Goal: Information Seeking & Learning: Compare options

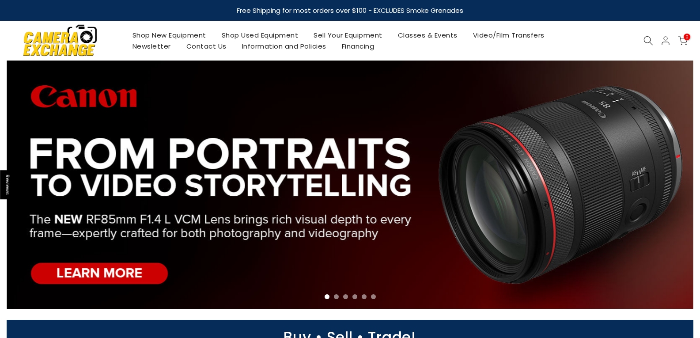
click at [246, 36] on link "Shop Used Equipment" at bounding box center [260, 35] width 92 height 11
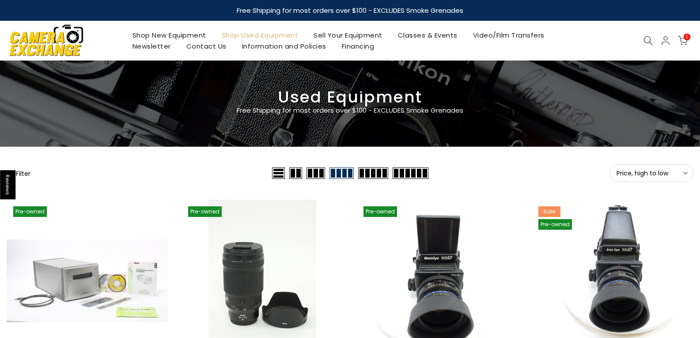
click at [658, 172] on span "Price, high to low" at bounding box center [651, 173] width 70 height 8
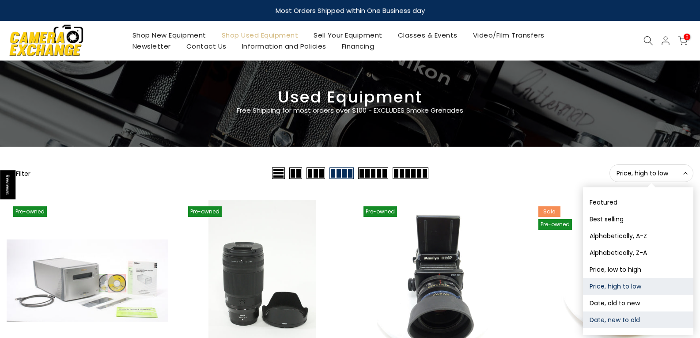
click at [623, 321] on button "Date, new to old" at bounding box center [638, 319] width 110 height 17
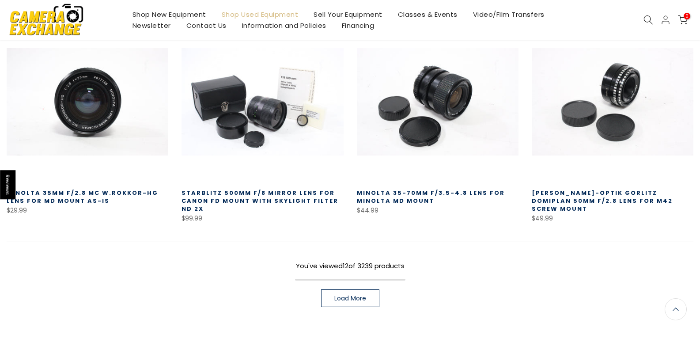
scroll to position [597, 0]
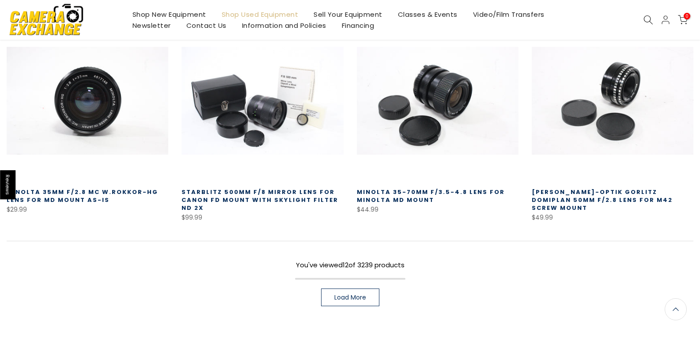
click at [592, 197] on link "[PERSON_NAME]-Optik Gorlitz Domiplan 50mm f/2.8 Lens for M42 Screw Mount" at bounding box center [602, 200] width 141 height 24
click at [601, 194] on link "[PERSON_NAME]-Optik Gorlitz Domiplan 50mm f/2.8 Lens for M42 Screw Mount" at bounding box center [602, 200] width 141 height 24
click at [348, 291] on link "Load More" at bounding box center [350, 297] width 58 height 18
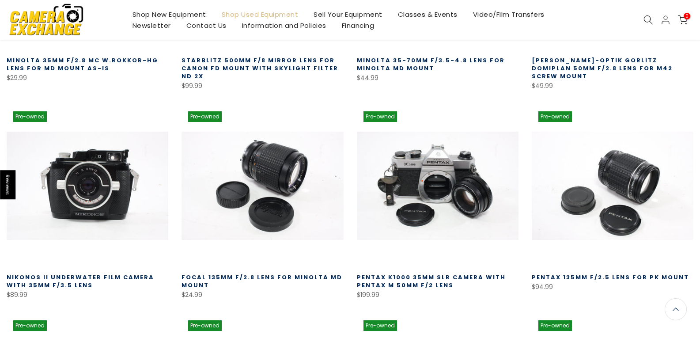
scroll to position [730, 0]
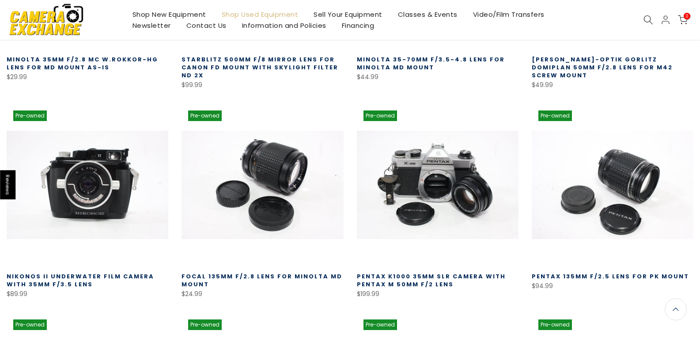
click at [611, 276] on link "Pentax 135mm f/2.5 Lens for PK Mount" at bounding box center [610, 276] width 157 height 8
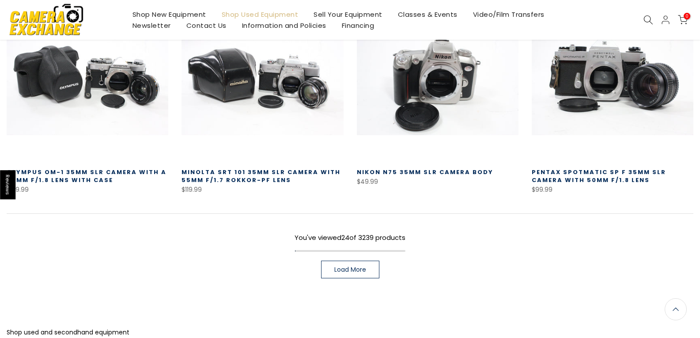
scroll to position [1259, 0]
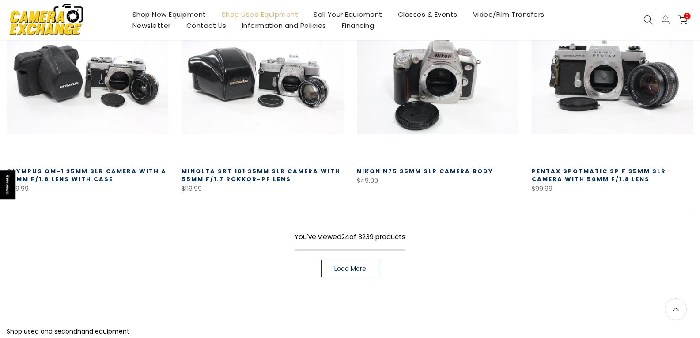
click at [340, 265] on span "Load More" at bounding box center [350, 268] width 32 height 6
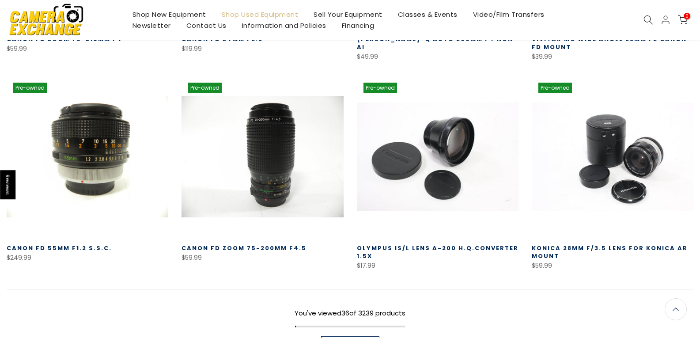
scroll to position [1834, 0]
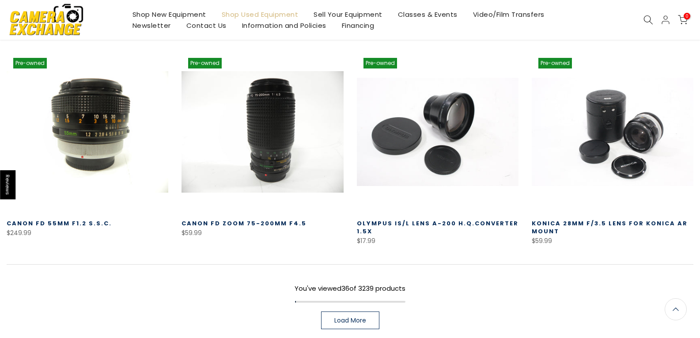
click at [365, 317] on span "Load More" at bounding box center [350, 320] width 32 height 6
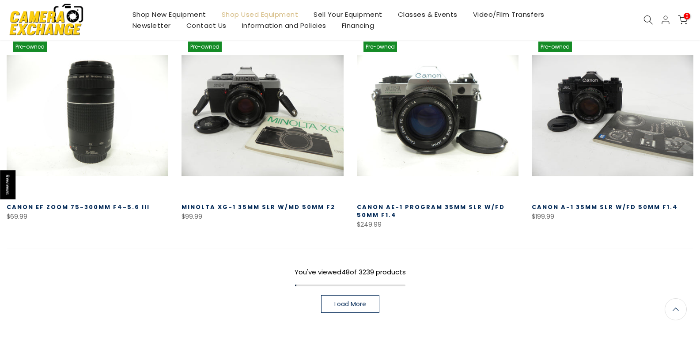
scroll to position [2496, 0]
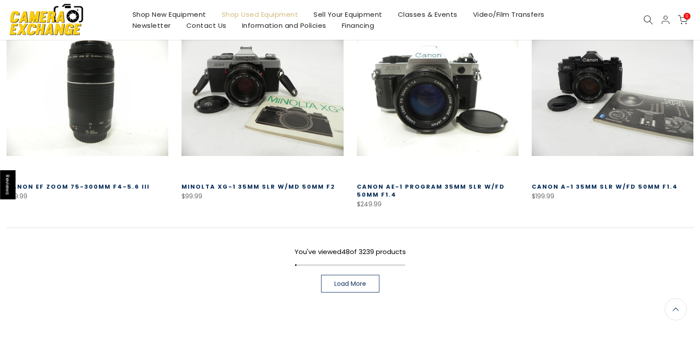
click at [353, 280] on span "Load More" at bounding box center [350, 283] width 32 height 6
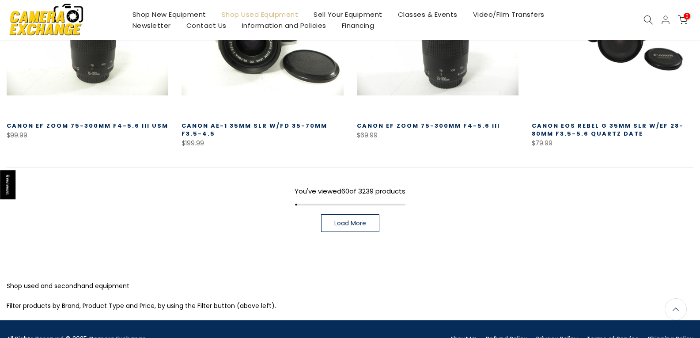
scroll to position [3203, 0]
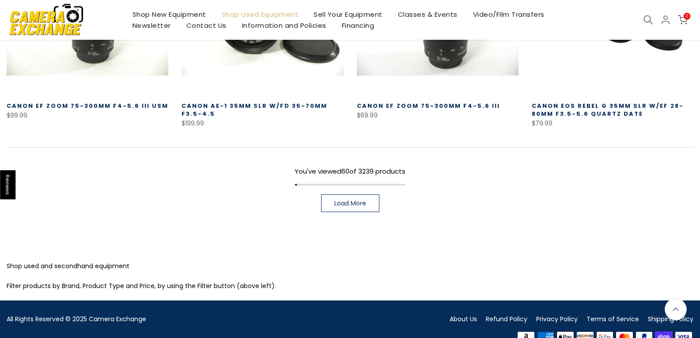
click at [363, 200] on span "Load More" at bounding box center [350, 203] width 32 height 6
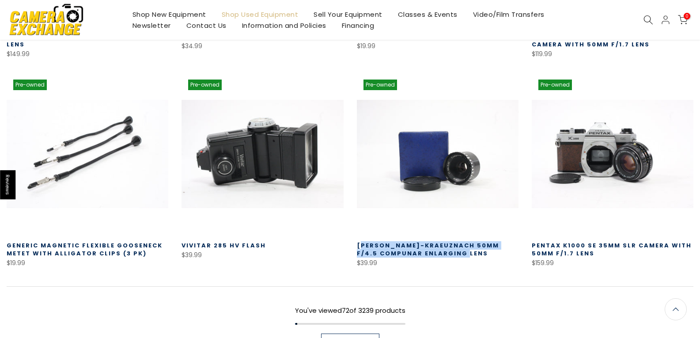
scroll to position [3687, 0]
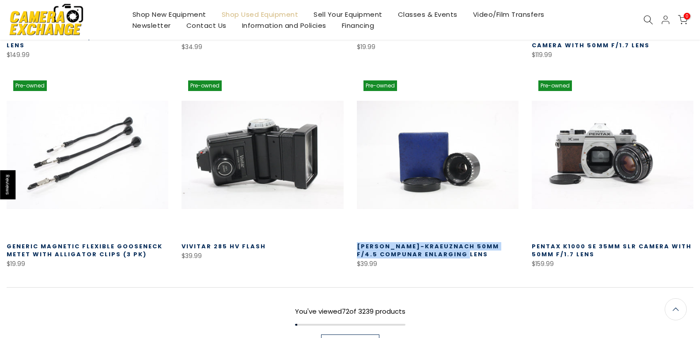
drag, startPoint x: 472, startPoint y: 246, endPoint x: 357, endPoint y: 242, distance: 114.5
click at [357, 242] on h3 "Schneider-Kraeuznach 50mm f/4.5 Compunar Enlarging Lens" at bounding box center [438, 250] width 162 height 16
copy link "Schneider-Kraeuznach 50mm f/4.5 Compunar Enlarging Lens"
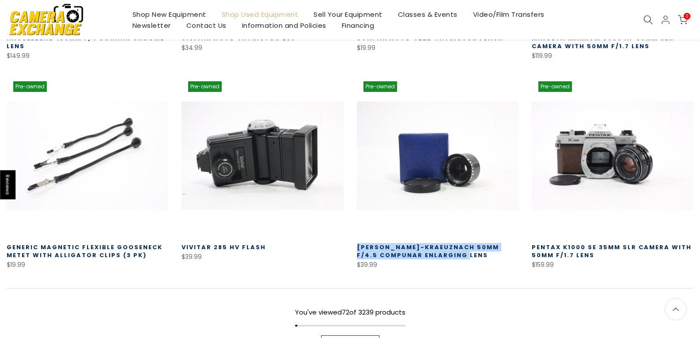
scroll to position [3688, 0]
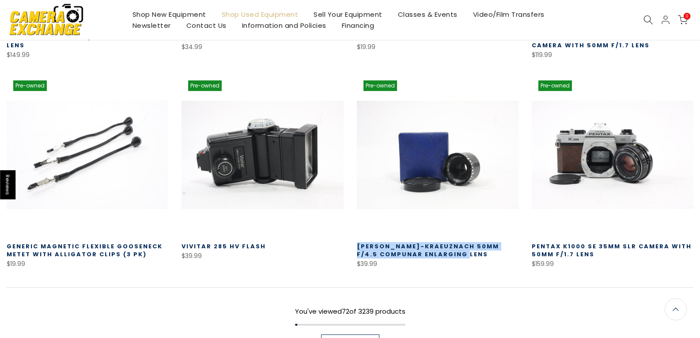
click at [360, 334] on link "Load More" at bounding box center [350, 343] width 58 height 18
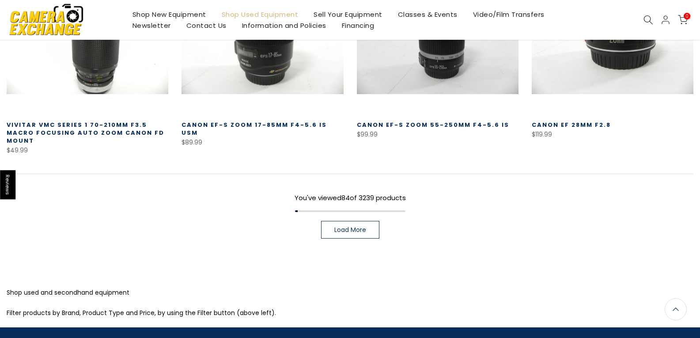
scroll to position [4439, 0]
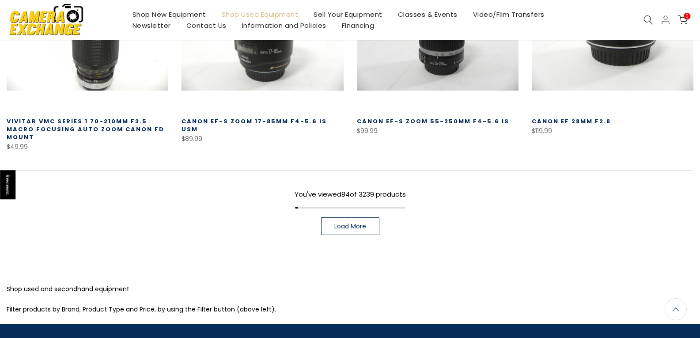
click at [360, 223] on span "Load More" at bounding box center [350, 226] width 32 height 6
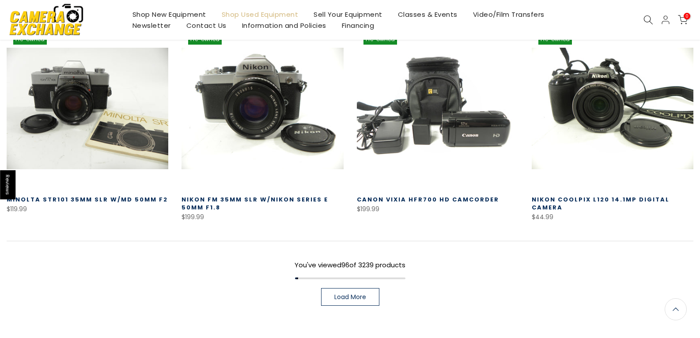
scroll to position [5057, 0]
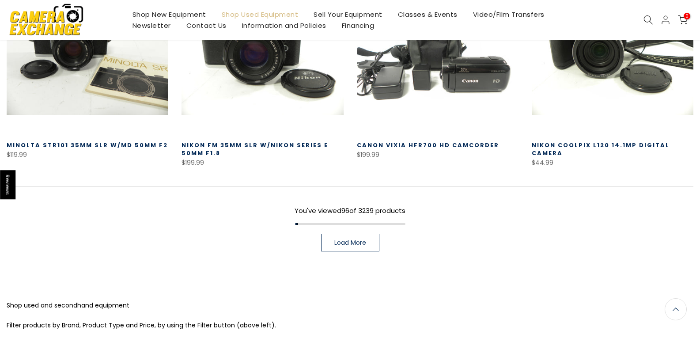
click at [365, 239] on span "Load More" at bounding box center [350, 242] width 32 height 6
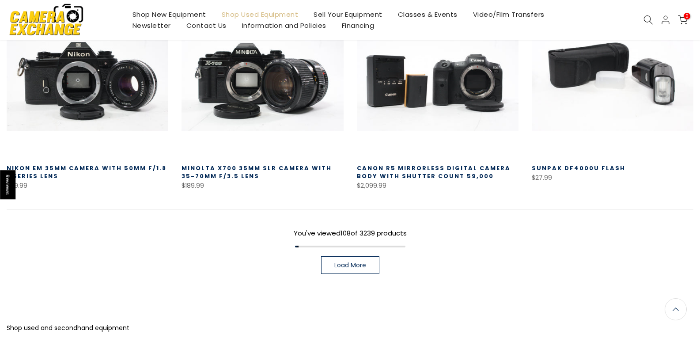
scroll to position [5674, 0]
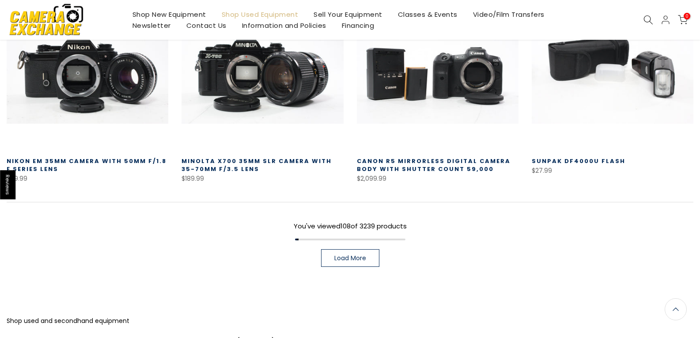
click at [355, 255] on span "Load More" at bounding box center [350, 258] width 32 height 6
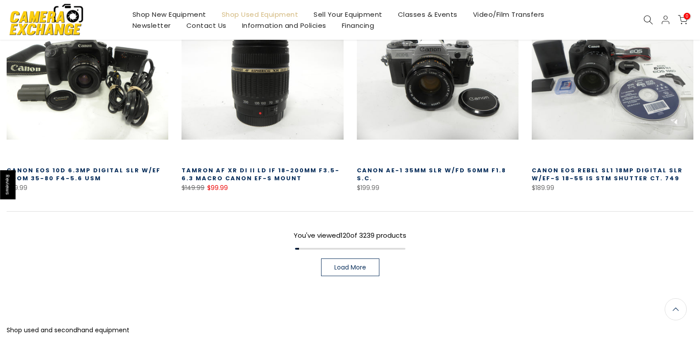
scroll to position [6293, 0]
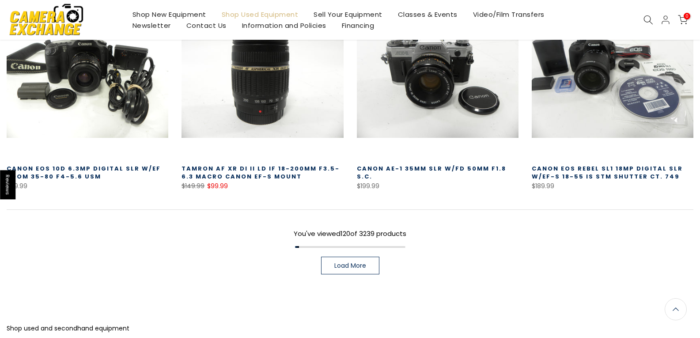
click at [368, 257] on link "Load More" at bounding box center [350, 266] width 58 height 18
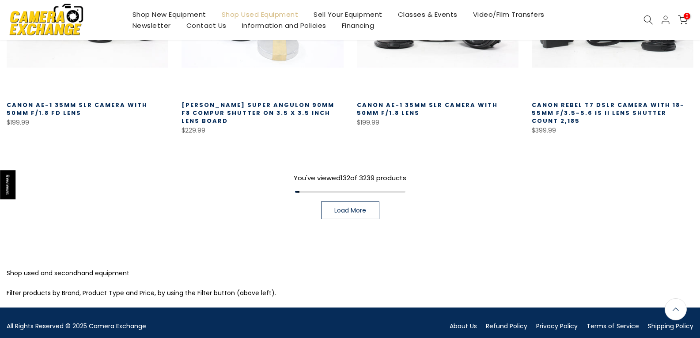
scroll to position [6992, 0]
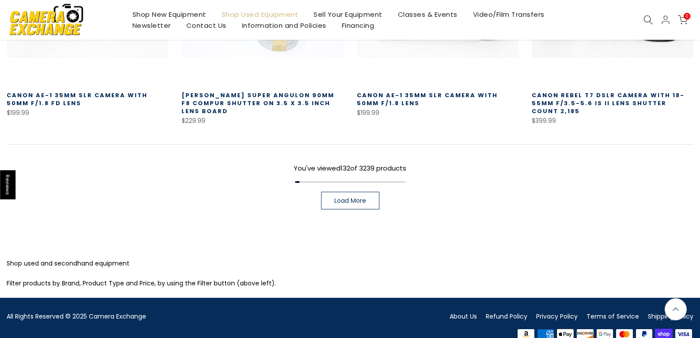
click at [355, 197] on span "Load More" at bounding box center [350, 200] width 32 height 6
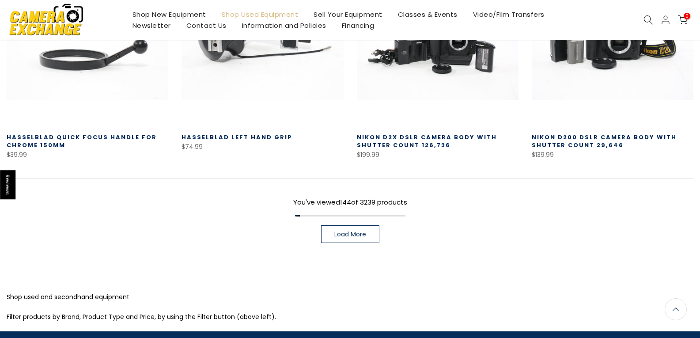
scroll to position [7619, 0]
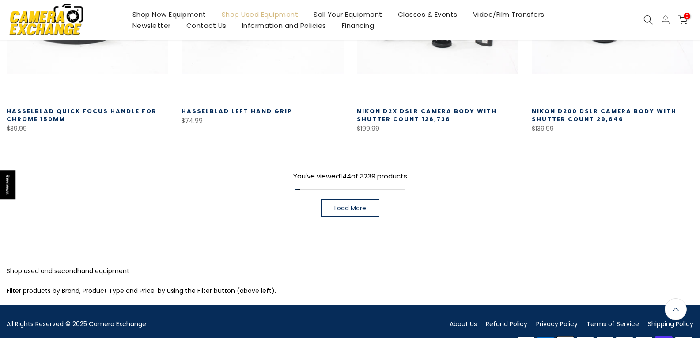
click at [350, 205] on span "Load More" at bounding box center [350, 208] width 32 height 6
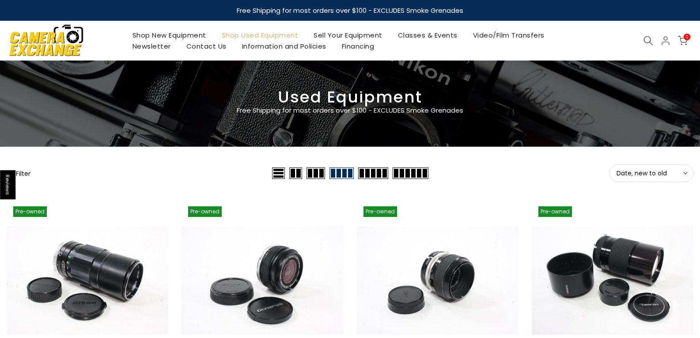
click at [29, 173] on button "Filter" at bounding box center [19, 173] width 24 height 9
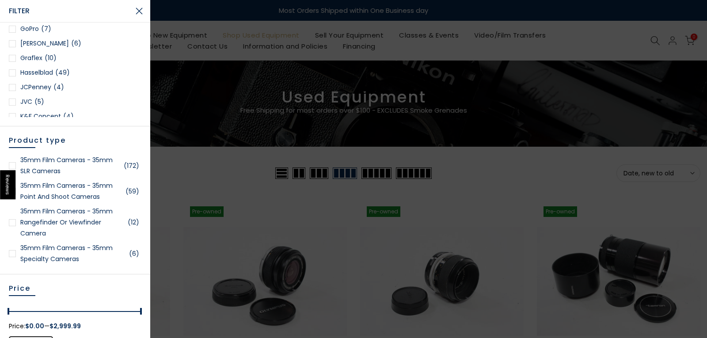
scroll to position [508, 0]
click at [44, 26] on link "Hasselblad (49)" at bounding box center [75, 28] width 132 height 11
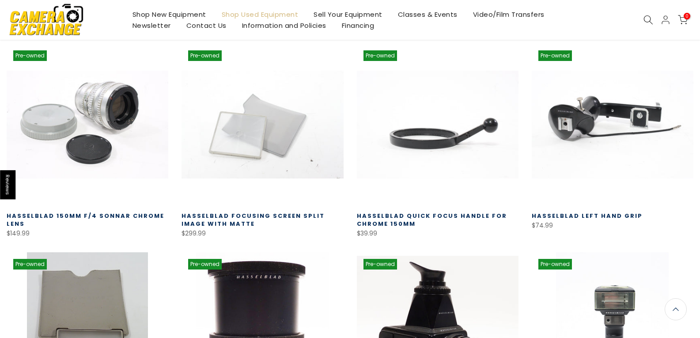
scroll to position [200, 0]
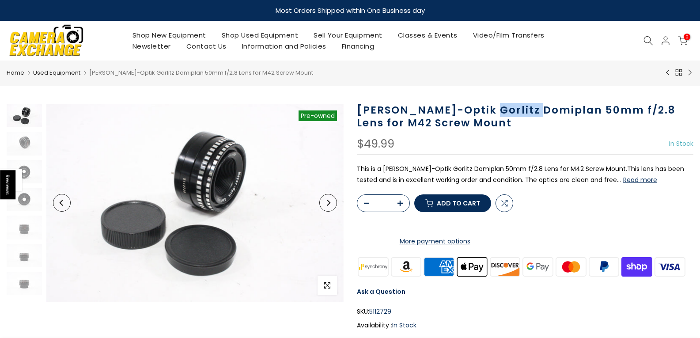
drag, startPoint x: 535, startPoint y: 110, endPoint x: 481, endPoint y: 111, distance: 53.4
click at [481, 111] on h1 "[PERSON_NAME]-Optik Gorlitz Domiplan 50mm f/2.8 Lens for M42 Screw Mount" at bounding box center [525, 117] width 337 height 26
copy h1 "Domiplan"
click at [26, 174] on img at bounding box center [24, 171] width 35 height 23
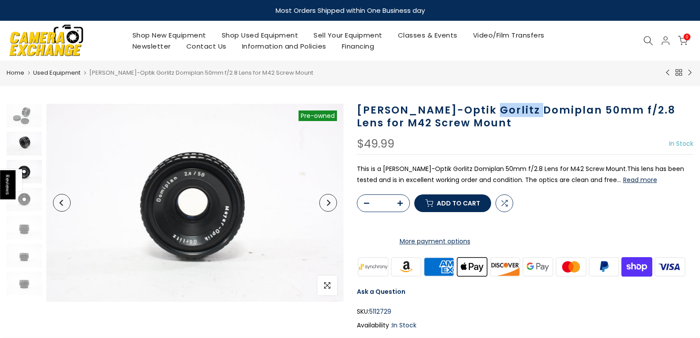
click at [27, 145] on img at bounding box center [24, 143] width 35 height 23
